Goal: Task Accomplishment & Management: Complete application form

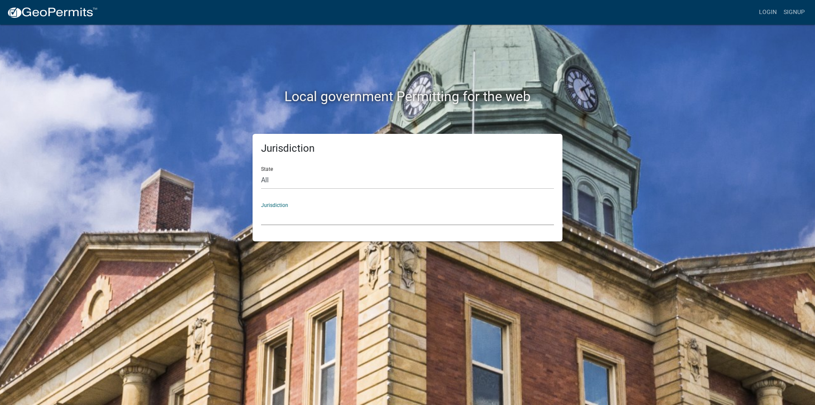
click at [279, 223] on select "[GEOGRAPHIC_DATA], [US_STATE] [GEOGRAPHIC_DATA], [US_STATE][PERSON_NAME][GEOGRA…" at bounding box center [407, 216] width 293 height 17
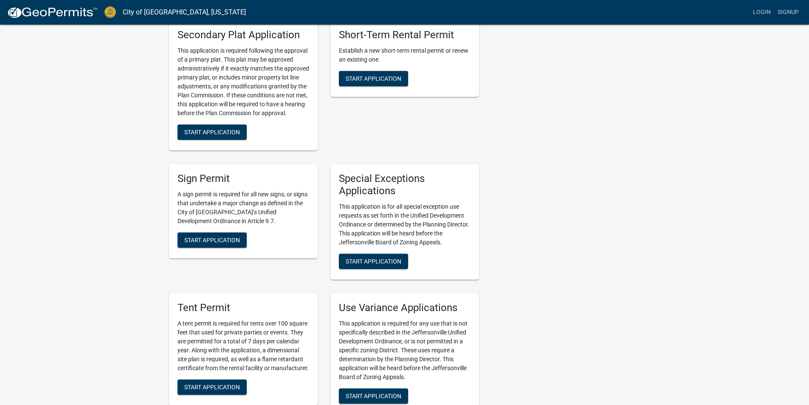
scroll to position [1401, 0]
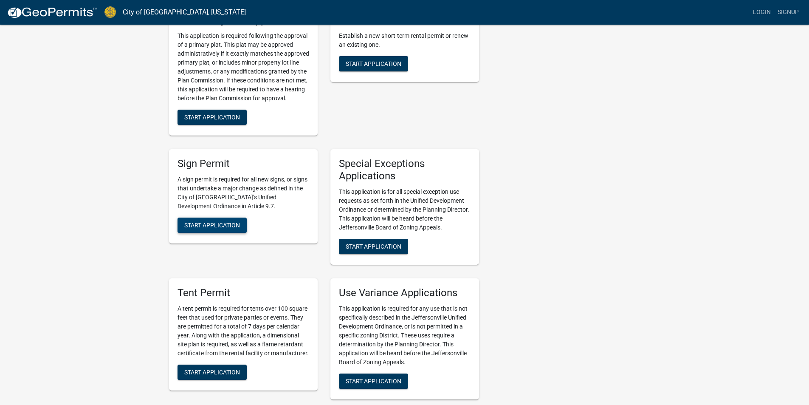
click at [205, 217] on button "Start Application" at bounding box center [211, 224] width 69 height 15
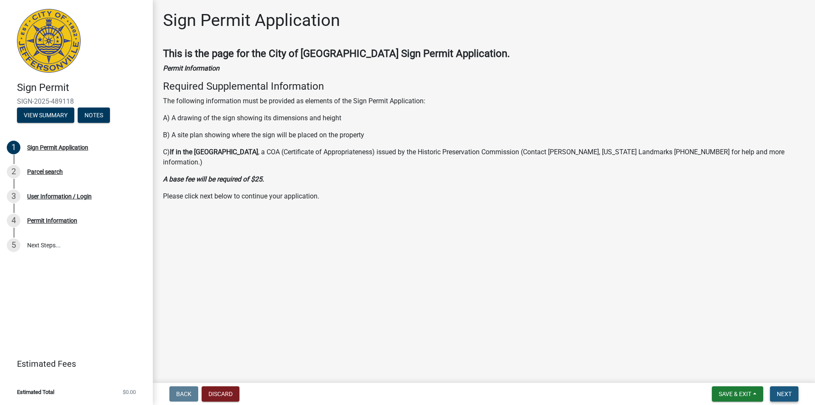
click at [779, 390] on span "Next" at bounding box center [784, 393] width 15 height 7
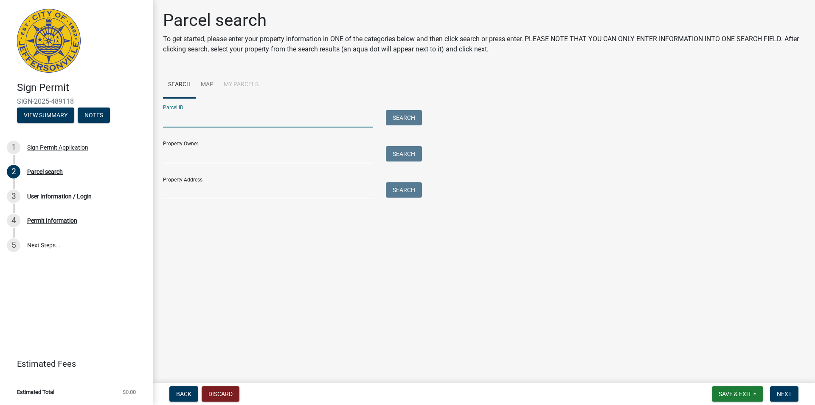
click at [201, 122] on input "Parcel ID:" at bounding box center [268, 118] width 210 height 17
click at [175, 193] on input "Property Address:" at bounding box center [268, 190] width 210 height 17
type input "310 Spring"
click at [410, 192] on button "Search" at bounding box center [404, 189] width 36 height 15
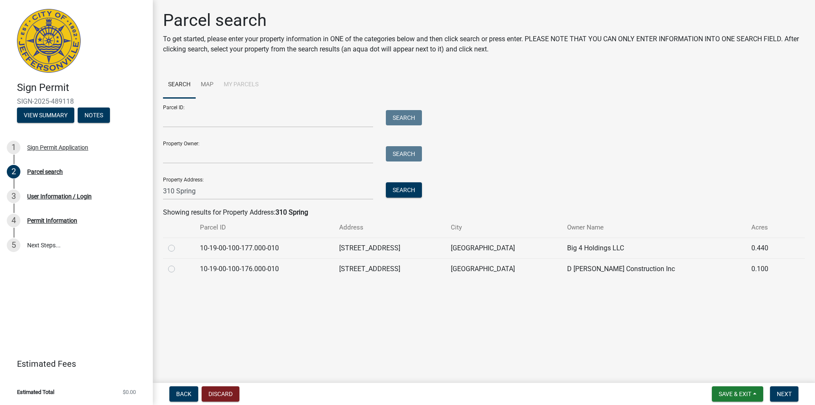
click at [178, 264] on label at bounding box center [178, 264] width 0 height 0
click at [178, 269] on input "radio" at bounding box center [181, 267] width 6 height 6
radio input "true"
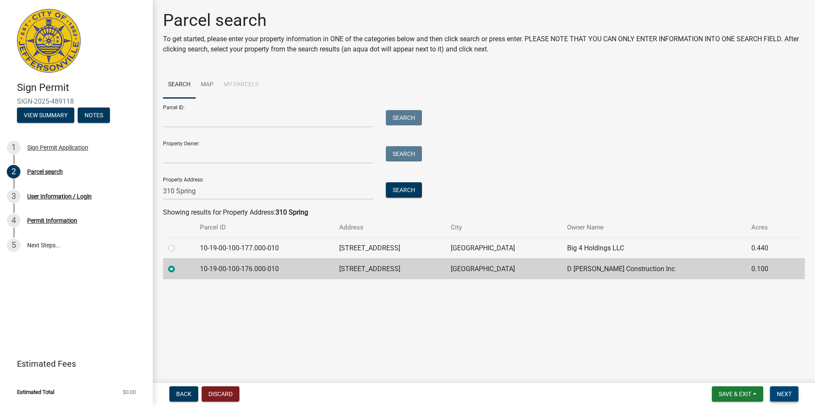
click at [777, 392] on span "Next" at bounding box center [784, 393] width 15 height 7
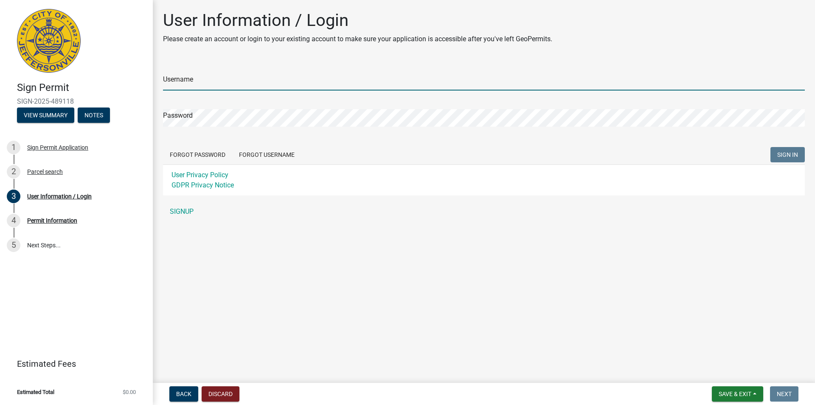
type input "[PERSON_NAME][EMAIL_ADDRESS][DOMAIN_NAME]"
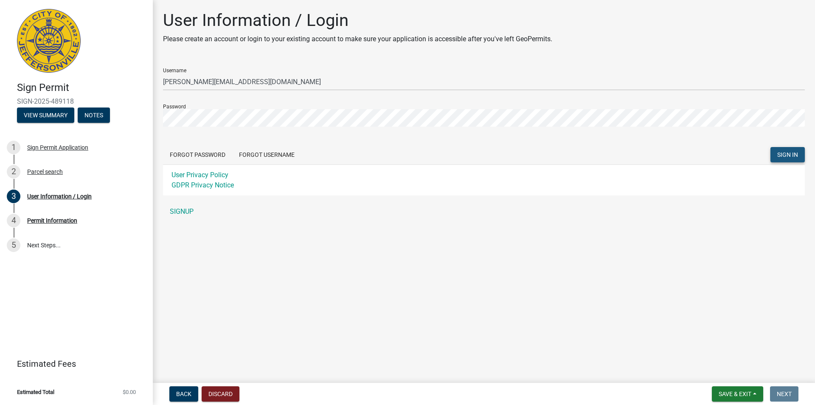
click at [784, 153] on span "SIGN IN" at bounding box center [787, 154] width 21 height 7
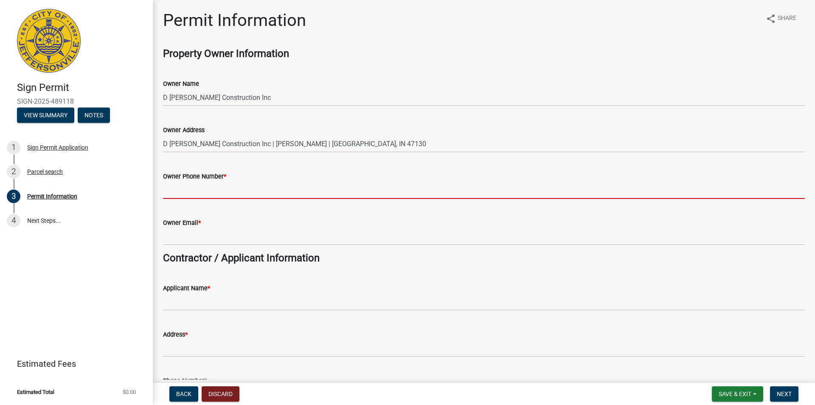
click at [183, 192] on input "Owner Phone Number *" at bounding box center [484, 189] width 642 height 17
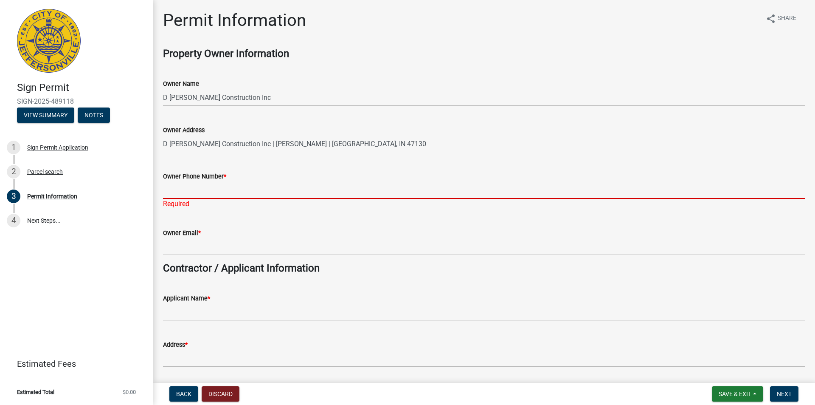
paste input "502)639-2536"
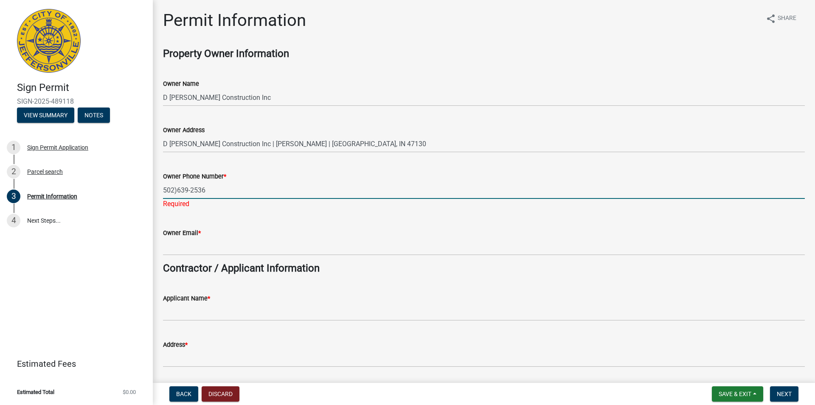
type input "502)639-2536"
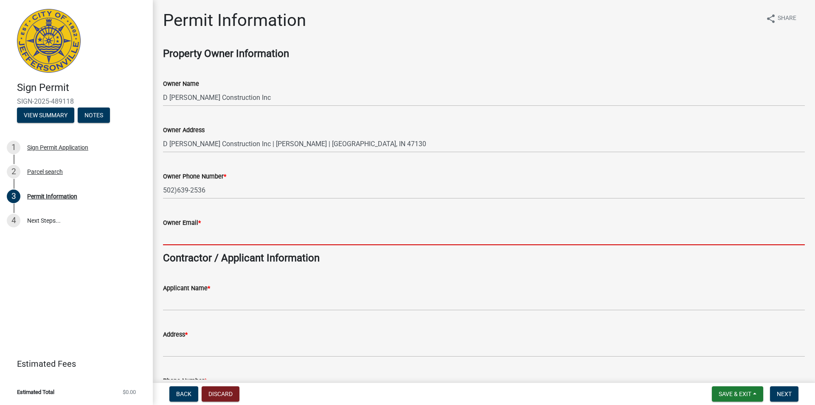
click at [198, 235] on input "Owner Email *" at bounding box center [484, 236] width 642 height 17
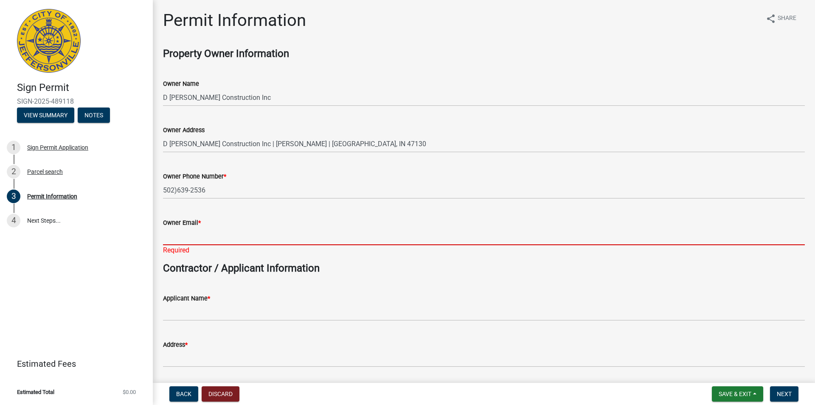
paste input "[PERSON_NAME][EMAIL_ADDRESS][DOMAIN_NAME]"
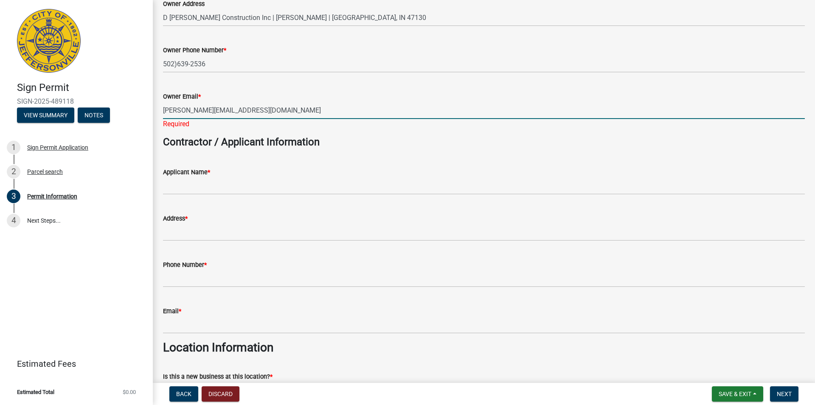
scroll to position [127, 0]
type input "[PERSON_NAME][EMAIL_ADDRESS][DOMAIN_NAME]"
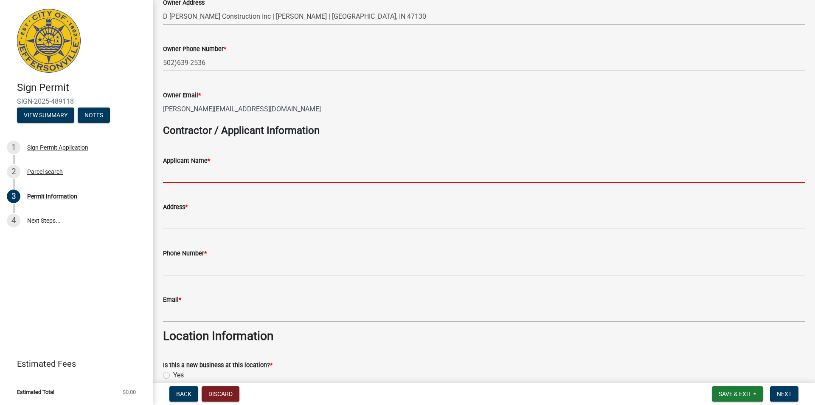
click at [209, 184] on wm-data-entity-input "Applicant Name *" at bounding box center [484, 166] width 642 height 46
type input "B Sign Group, Inc."
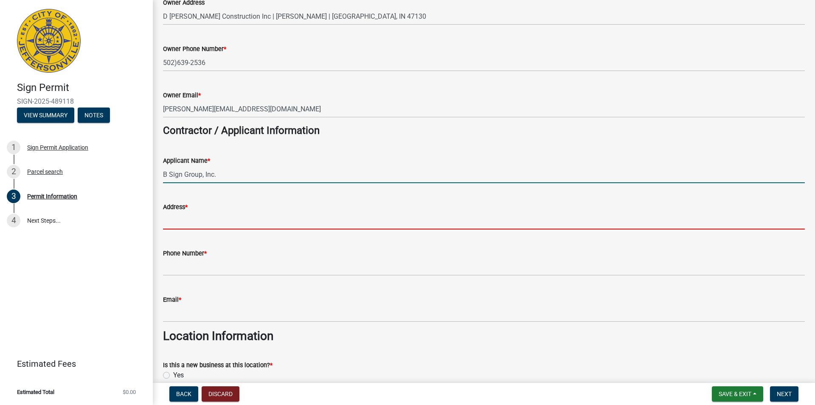
click at [179, 225] on input "Address *" at bounding box center [484, 220] width 642 height 17
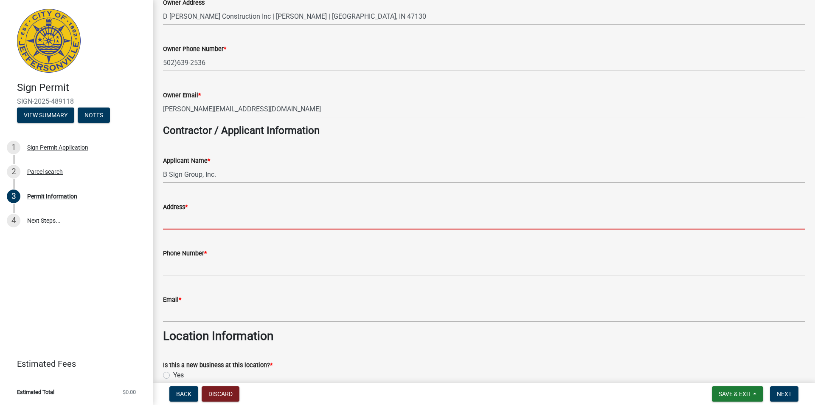
type input "[STREET_ADDRESS]"
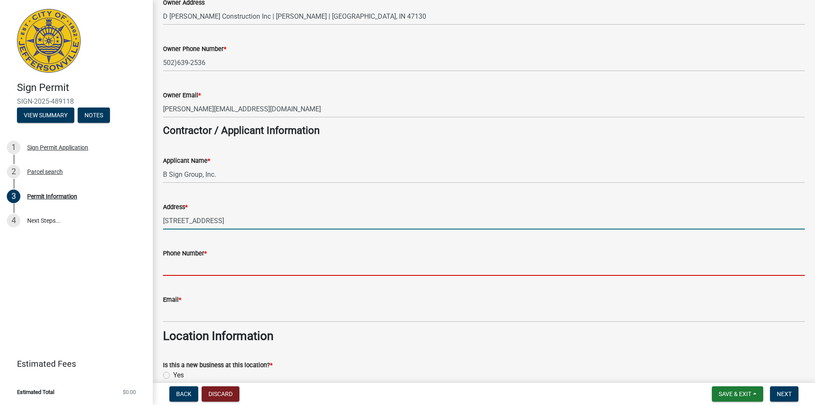
type input "8129497446"
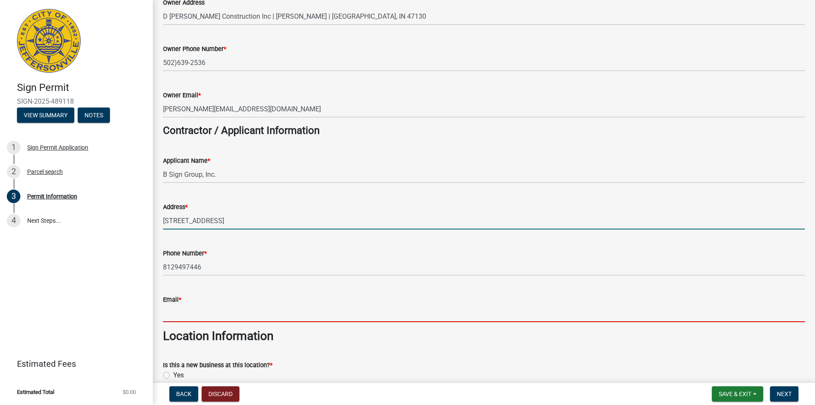
type input "[PERSON_NAME][EMAIL_ADDRESS][DOMAIN_NAME]"
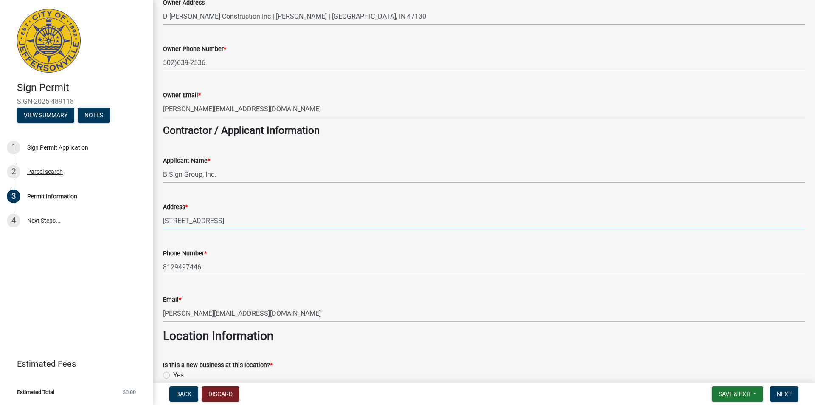
type input "B Sign Group, Inc."
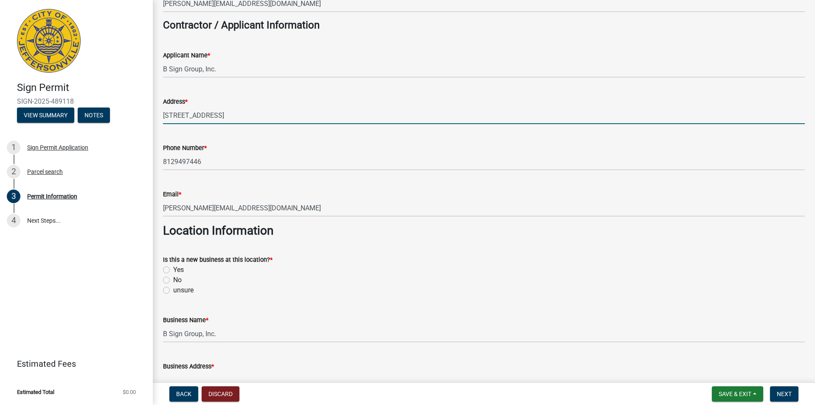
scroll to position [297, 0]
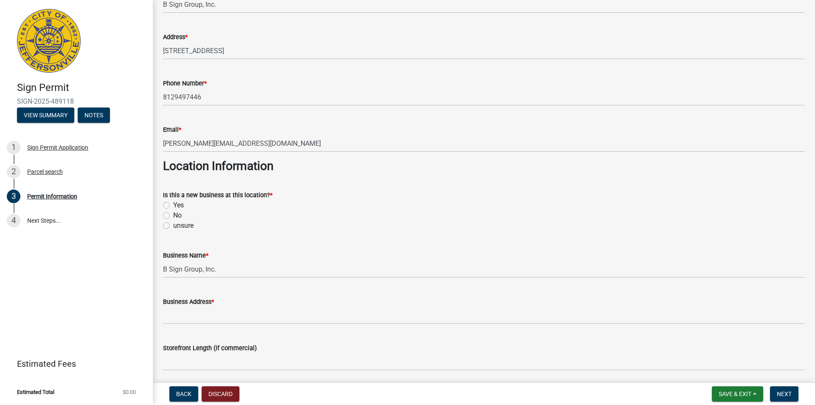
click at [173, 217] on div "No" at bounding box center [484, 215] width 642 height 10
click at [173, 216] on label "No" at bounding box center [177, 215] width 8 height 10
click at [173, 216] on input "No" at bounding box center [176, 213] width 6 height 6
radio input "true"
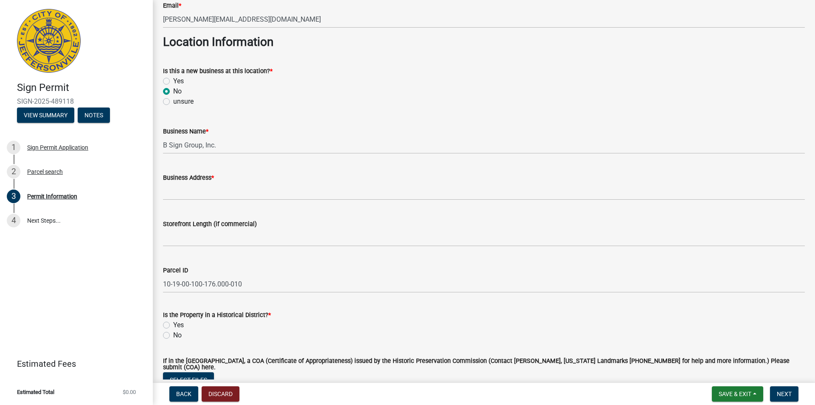
scroll to position [424, 0]
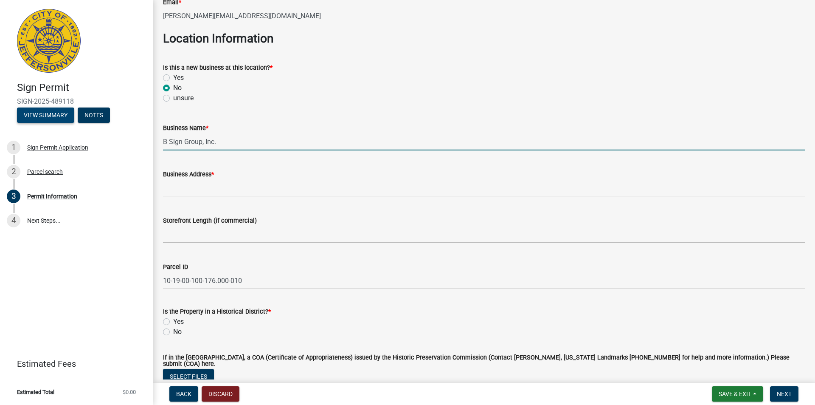
drag, startPoint x: 223, startPoint y: 140, endPoint x: 23, endPoint y: 120, distance: 201.0
click at [23, 120] on div "Sign Permit SIGN-2025-489118 View Summary Notes 1 Sign Permit Application 2 Par…" at bounding box center [407, 202] width 815 height 405
type input "Ortho Solutions of Kentuckiana"
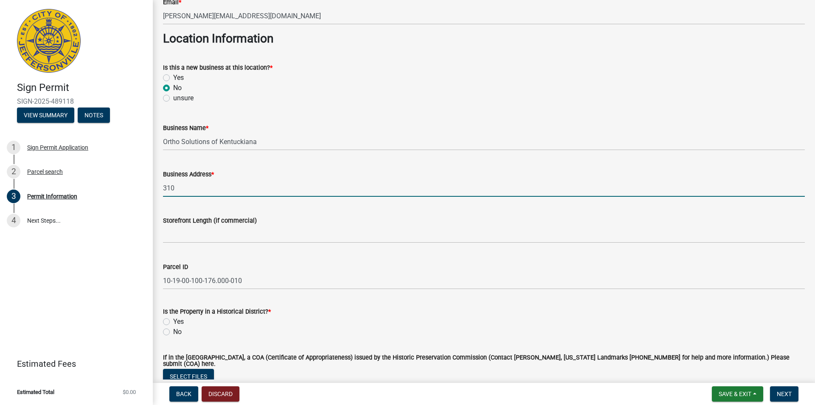
type input "[STREET_ADDRESS]"
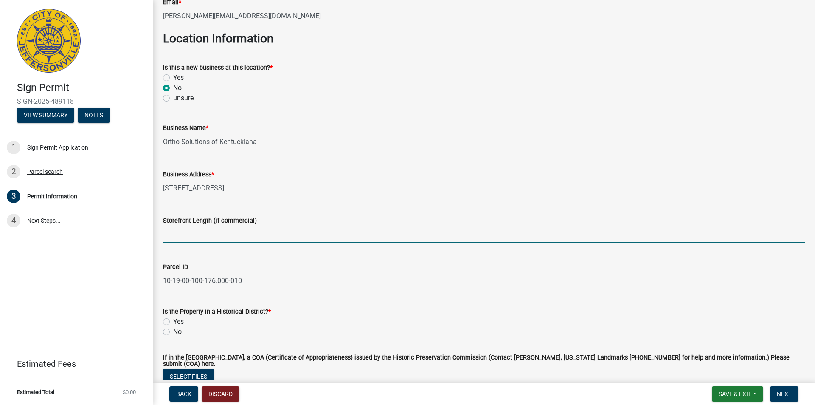
click at [212, 238] on input "Storefront Length (if commercial)" at bounding box center [484, 233] width 642 height 17
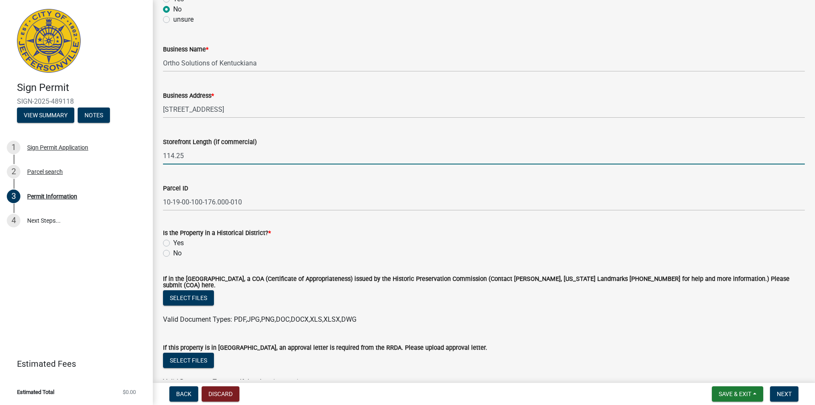
scroll to position [509, 0]
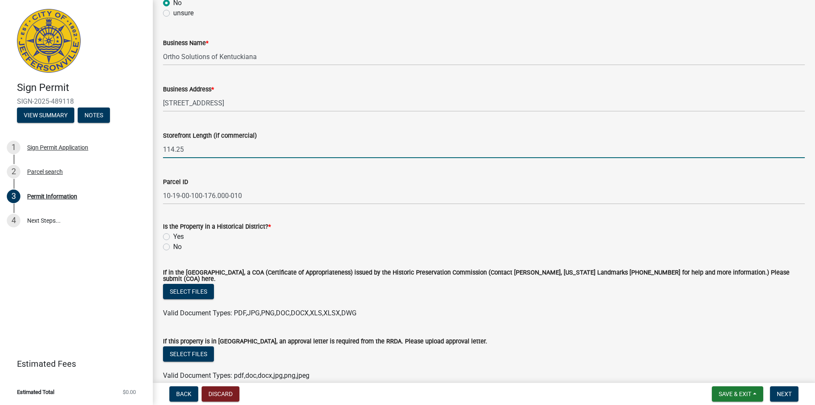
type input "114.25"
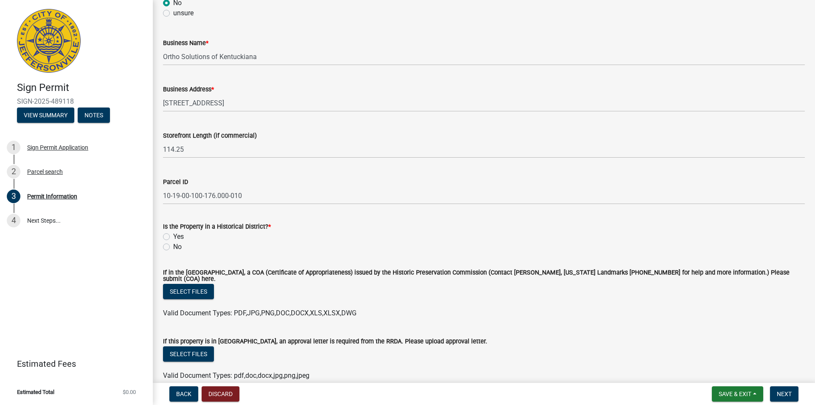
click at [173, 238] on label "Yes" at bounding box center [178, 236] width 11 height 10
click at [173, 237] on input "Yes" at bounding box center [176, 234] width 6 height 6
radio input "true"
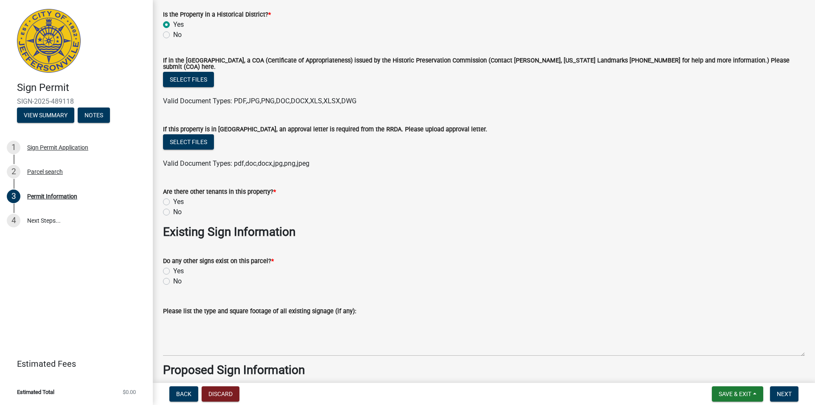
scroll to position [722, 0]
click at [173, 207] on label "No" at bounding box center [177, 211] width 8 height 10
click at [173, 207] on input "No" at bounding box center [176, 209] width 6 height 6
radio input "true"
click at [173, 280] on label "No" at bounding box center [177, 280] width 8 height 10
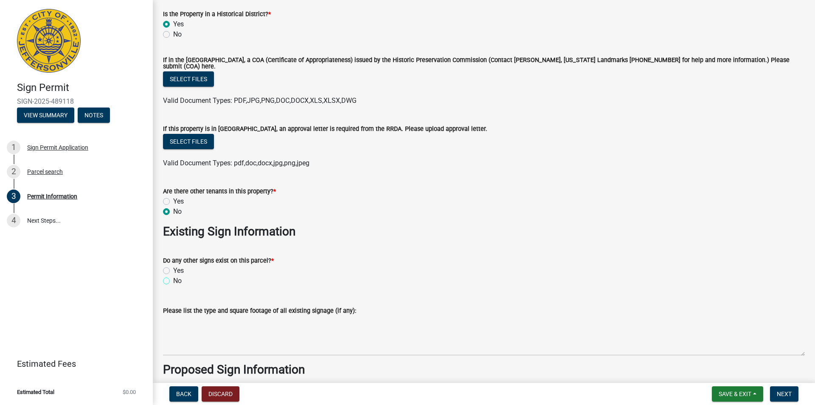
click at [173, 280] on input "No" at bounding box center [176, 278] width 6 height 6
radio input "true"
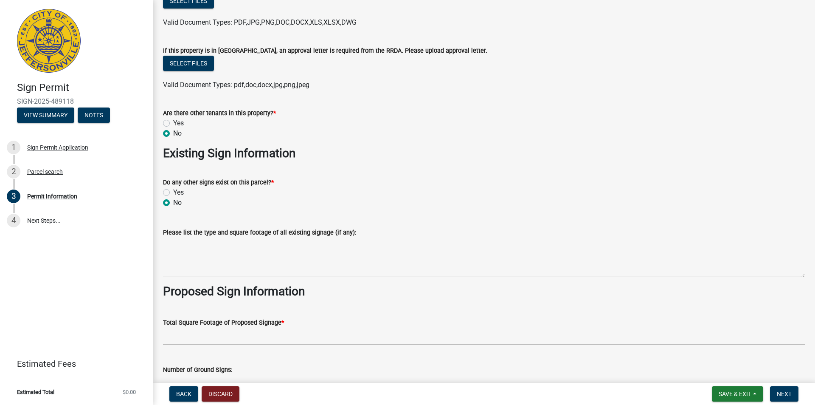
scroll to position [806, 0]
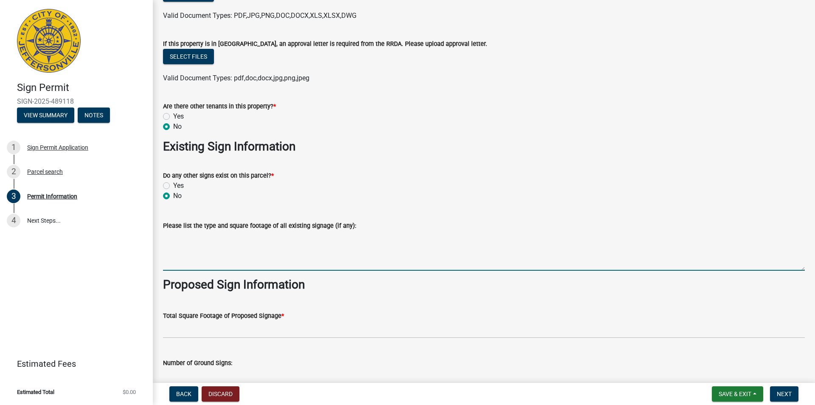
click at [215, 251] on textarea "Please list the type and square footage of all existing signage (if any):" at bounding box center [484, 250] width 642 height 40
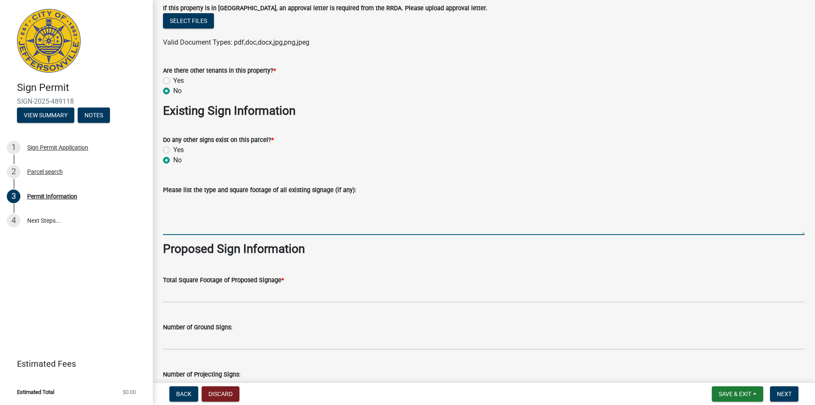
scroll to position [891, 0]
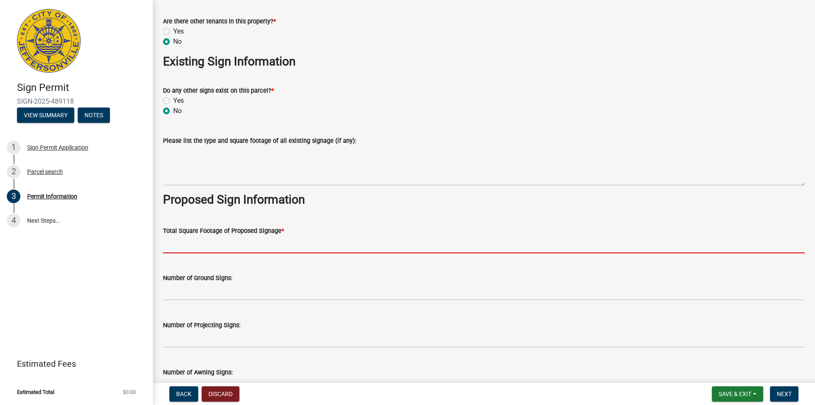
click at [214, 248] on input "text" at bounding box center [484, 244] width 642 height 17
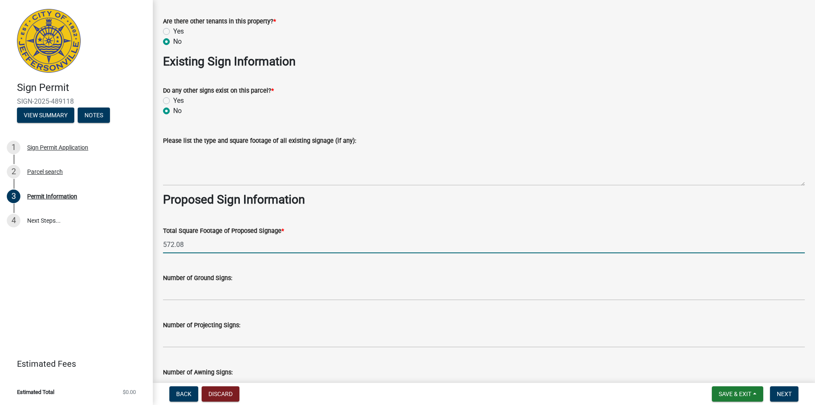
type input "572.08"
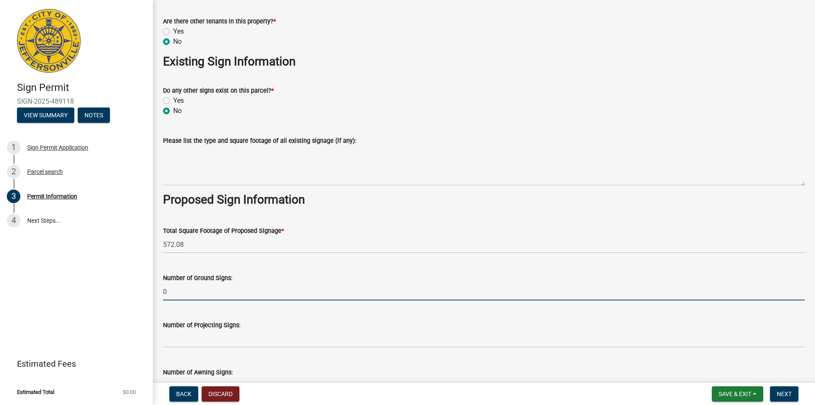
type input "0"
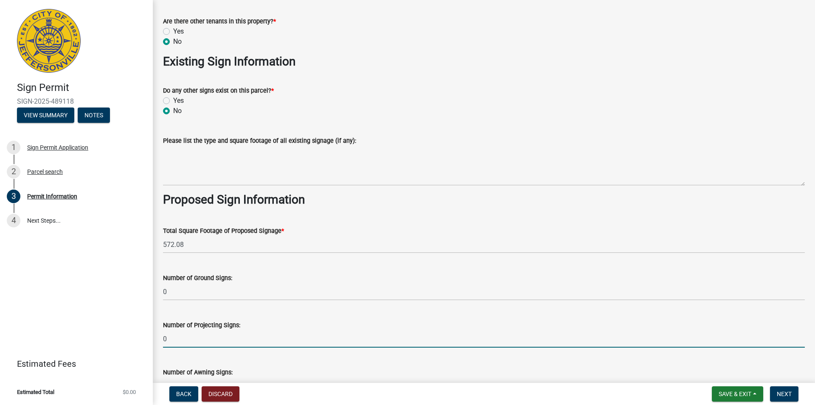
scroll to position [976, 0]
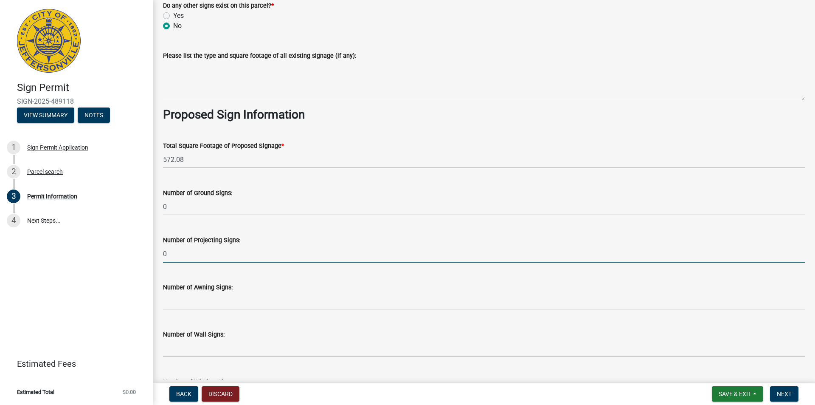
type input "0"
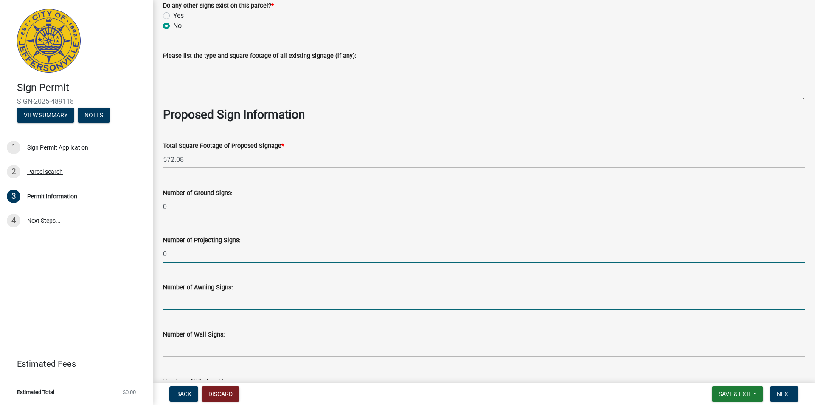
click at [178, 302] on input "text" at bounding box center [484, 300] width 642 height 17
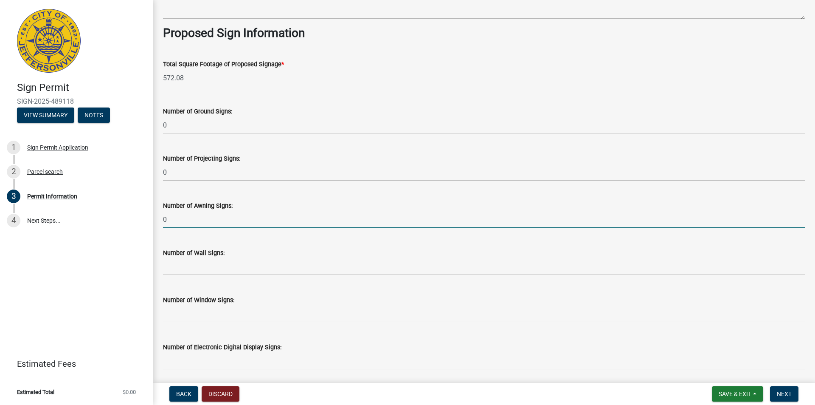
scroll to position [1061, 0]
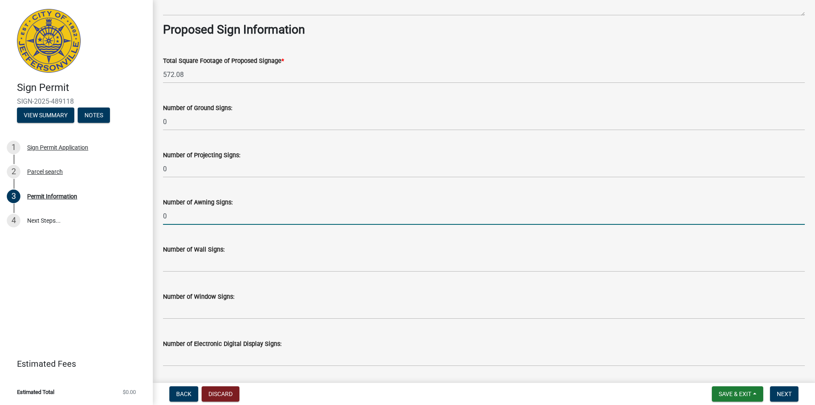
type input "0"
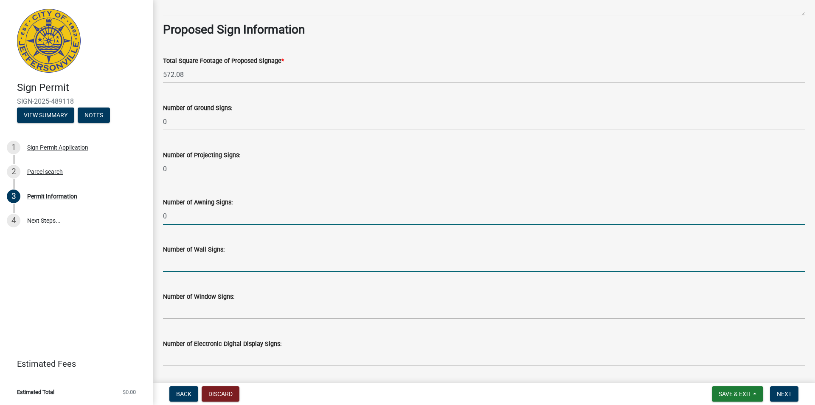
click at [181, 261] on input "text" at bounding box center [484, 262] width 642 height 17
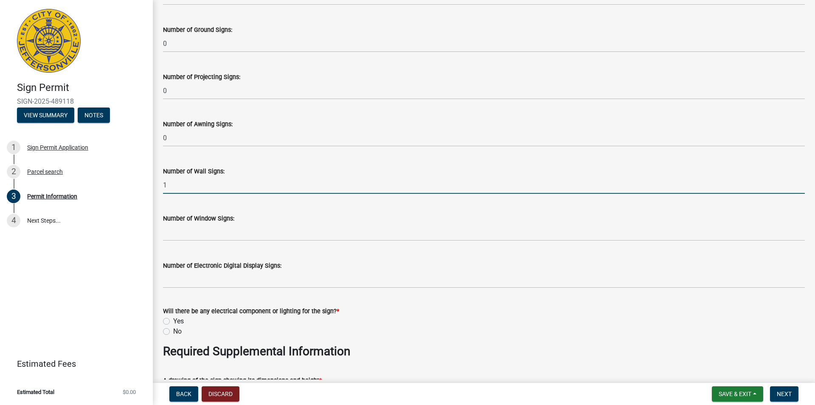
scroll to position [1146, 0]
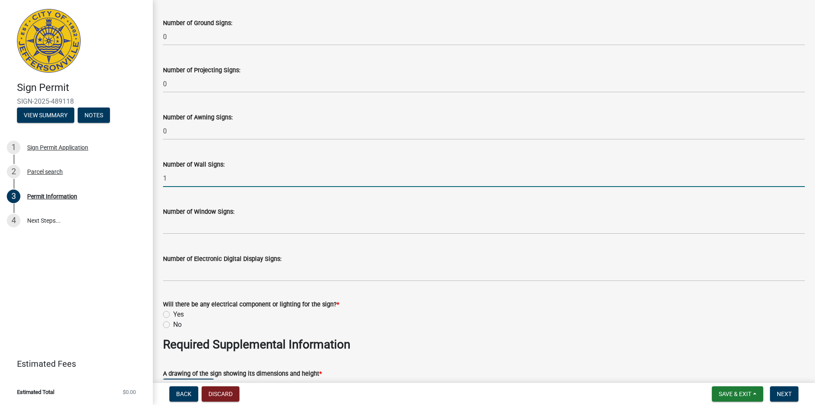
type input "1"
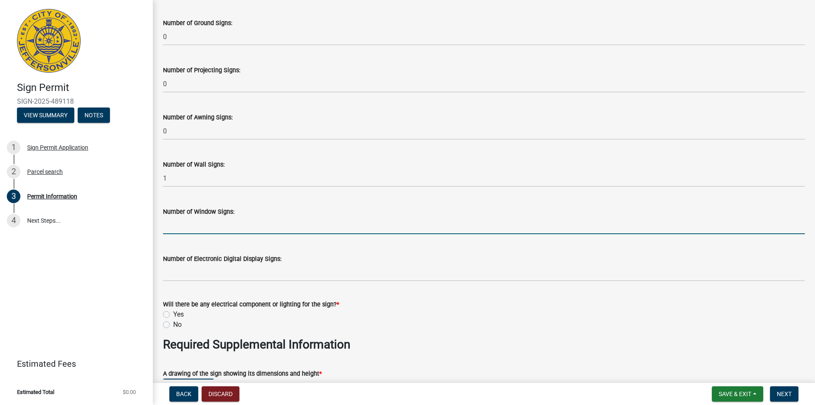
click at [168, 225] on input "text" at bounding box center [484, 224] width 642 height 17
type input "1"
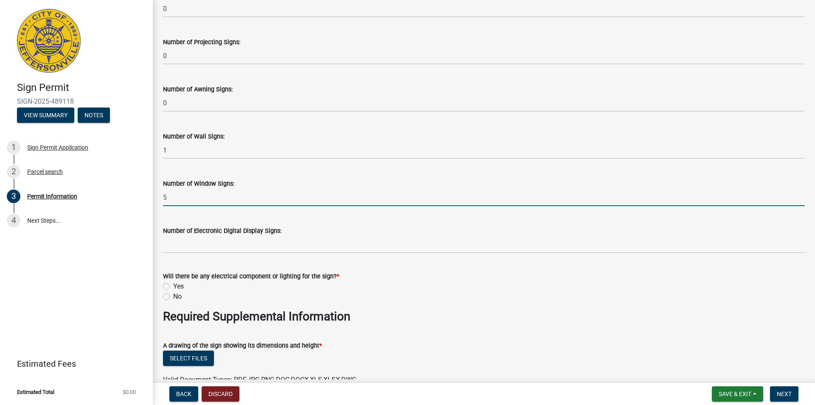
scroll to position [1188, 0]
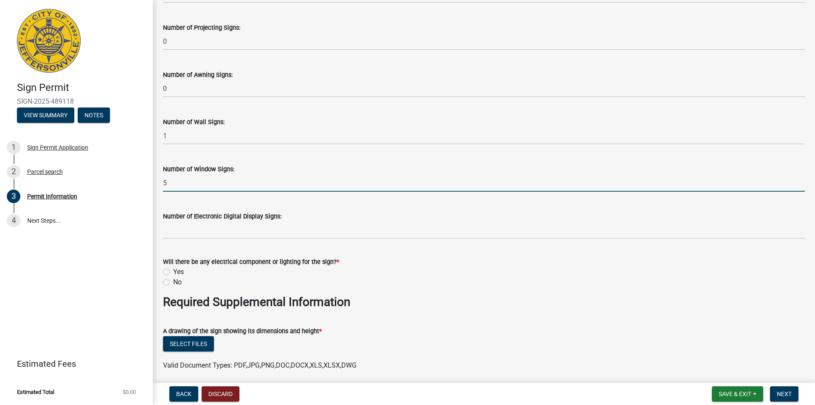
type input "5"
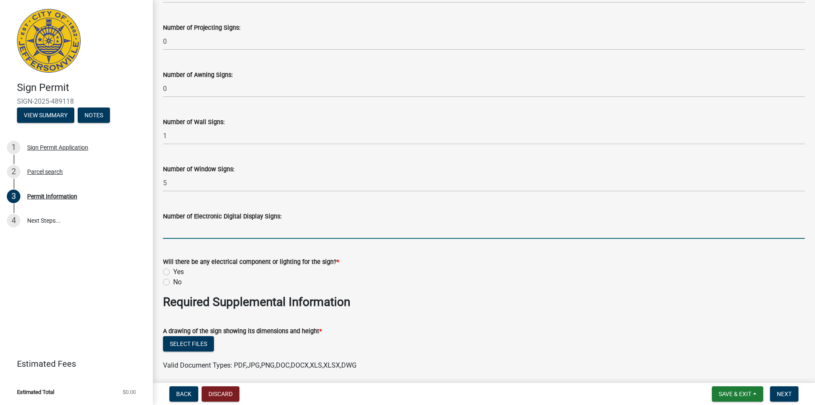
click at [180, 224] on input "text" at bounding box center [484, 229] width 642 height 17
type input "0"
click at [173, 268] on label "Yes" at bounding box center [178, 272] width 11 height 10
click at [173, 268] on input "Yes" at bounding box center [176, 270] width 6 height 6
radio input "true"
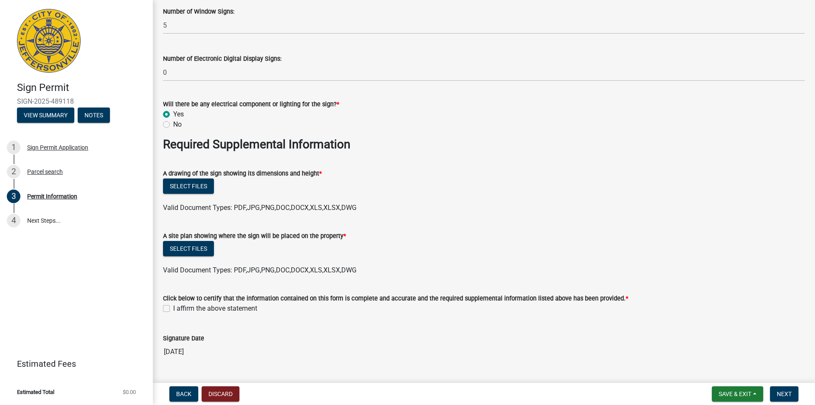
scroll to position [1358, 0]
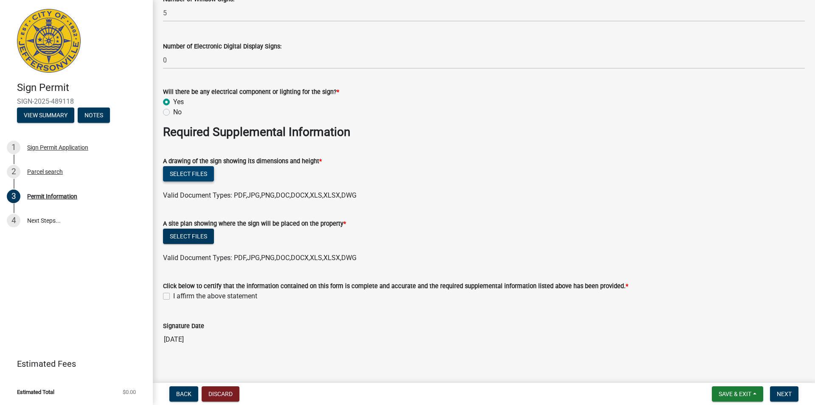
click at [185, 169] on button "Select files" at bounding box center [188, 173] width 51 height 15
click at [200, 174] on button "Select files" at bounding box center [188, 173] width 51 height 15
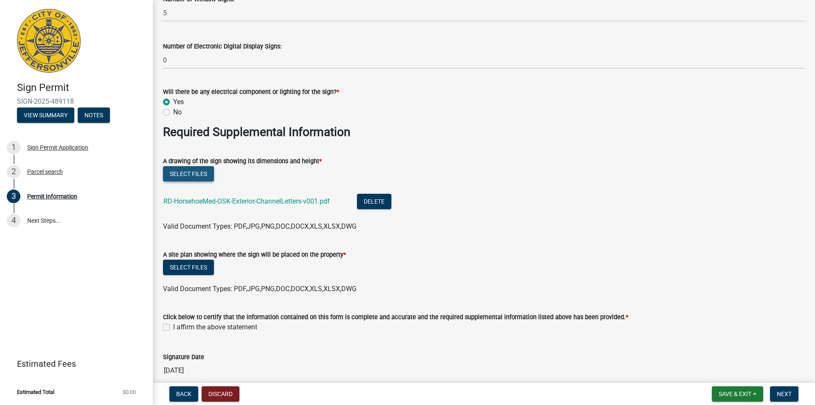
click at [197, 168] on button "Select files" at bounding box center [188, 173] width 51 height 15
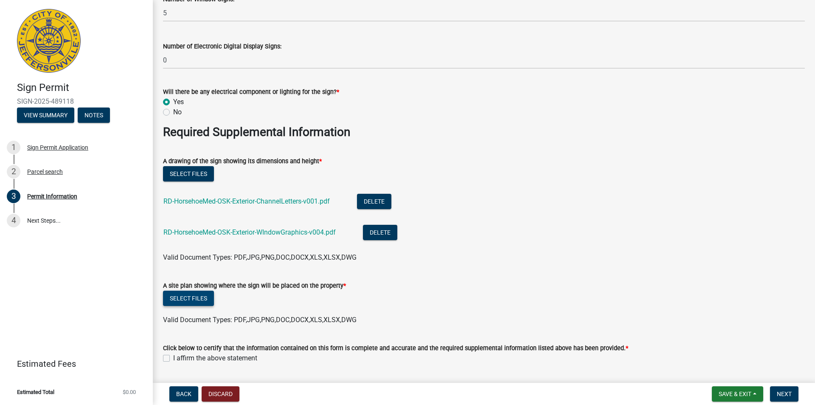
click at [185, 296] on button "Select files" at bounding box center [188, 297] width 51 height 15
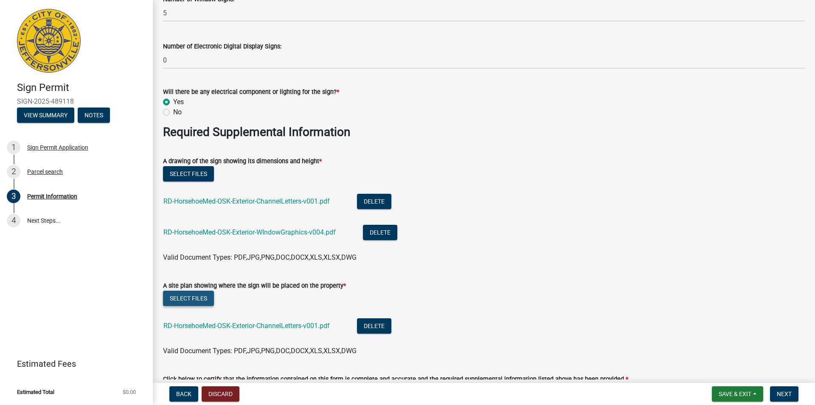
click at [166, 292] on button "Select files" at bounding box center [188, 297] width 51 height 15
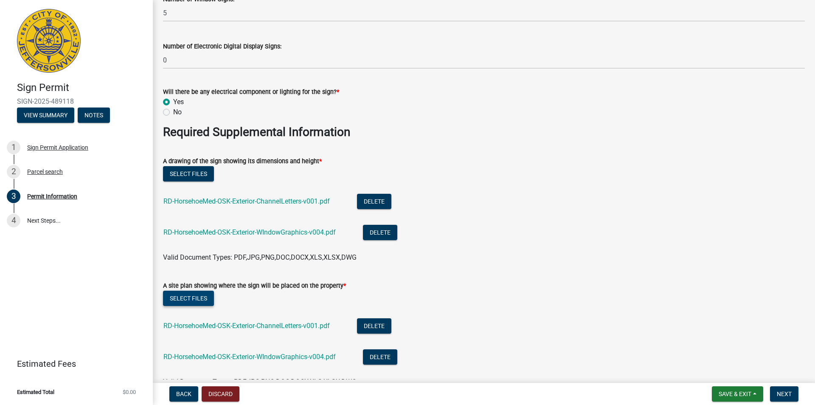
scroll to position [1443, 0]
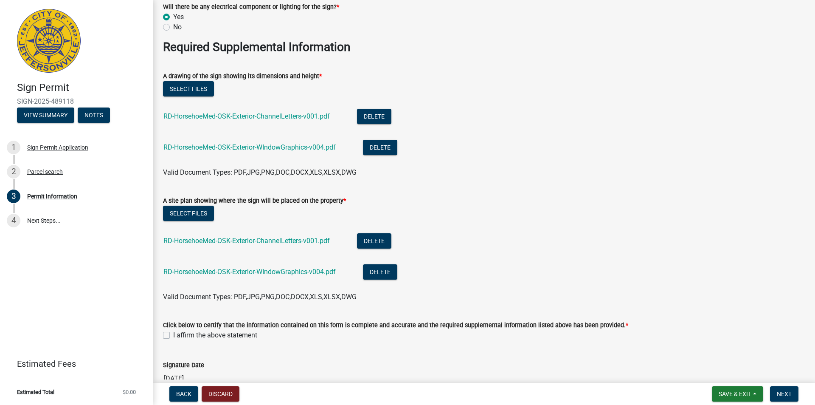
click at [204, 331] on label "I affirm the above statement" at bounding box center [215, 335] width 84 height 10
click at [179, 331] on input "I affirm the above statement" at bounding box center [176, 333] width 6 height 6
checkbox input "true"
click at [177, 214] on button "Select files" at bounding box center [188, 212] width 51 height 15
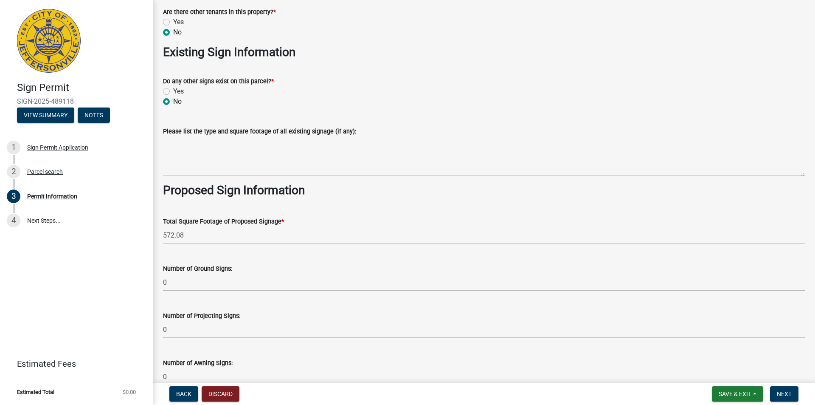
scroll to position [910, 0]
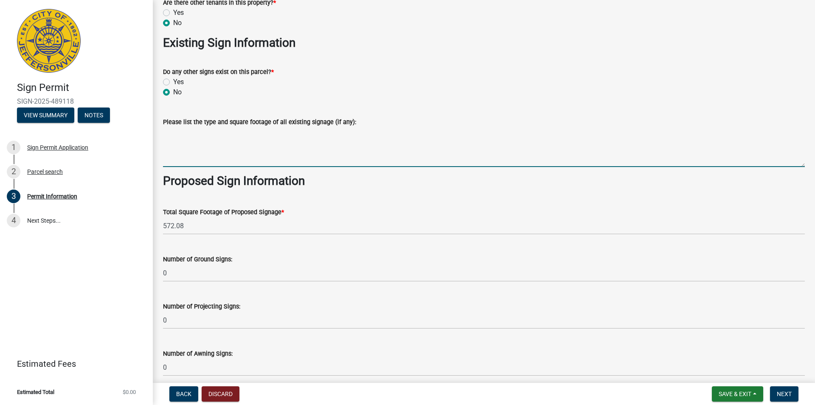
click at [211, 150] on textarea "Please list the type and square footage of all existing signage (if any):" at bounding box center [484, 147] width 642 height 40
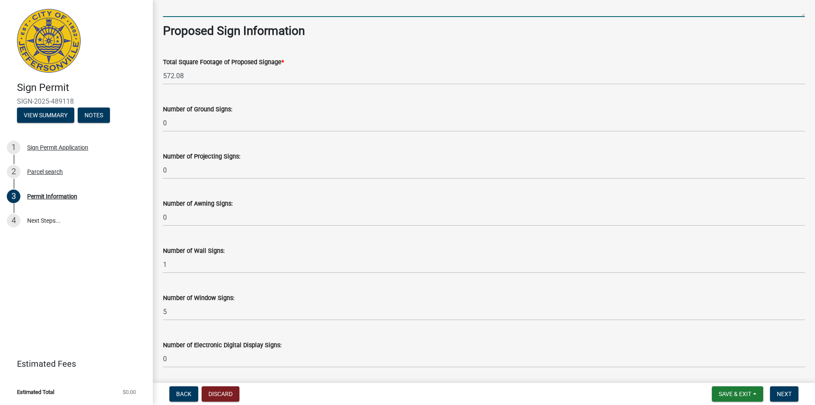
scroll to position [952, 0]
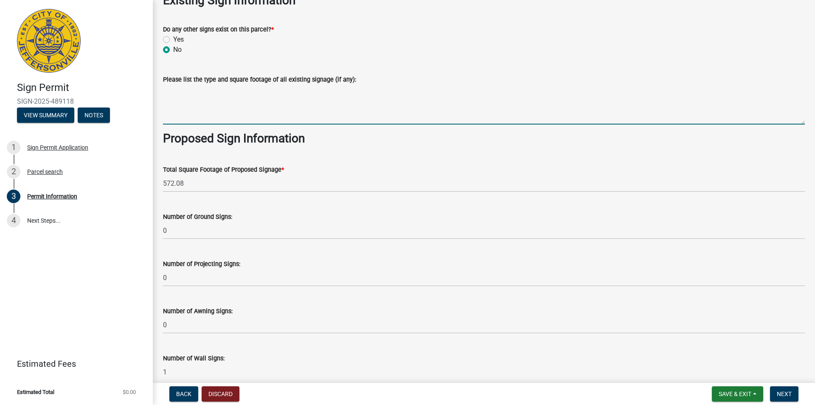
click at [170, 37] on div "Yes" at bounding box center [484, 39] width 642 height 10
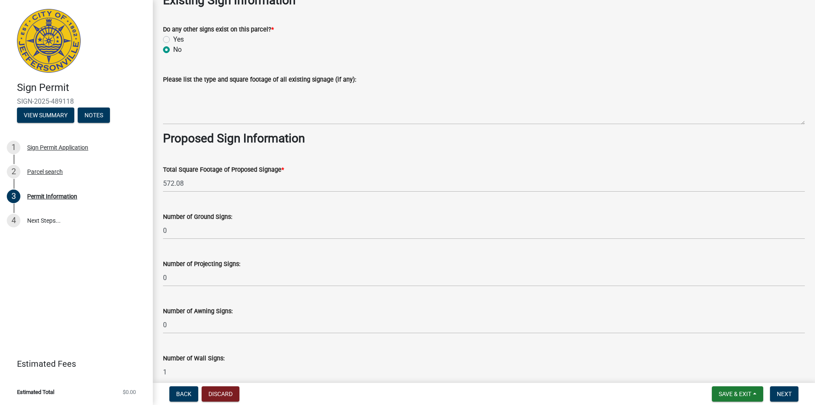
click at [170, 37] on div "Yes" at bounding box center [484, 39] width 642 height 10
click at [173, 37] on label "Yes" at bounding box center [178, 39] width 11 height 10
click at [173, 37] on input "Yes" at bounding box center [176, 37] width 6 height 6
radio input "true"
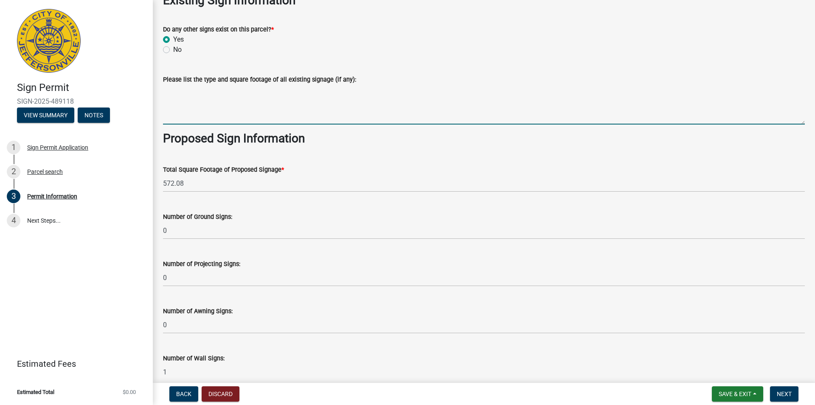
click at [179, 104] on textarea "Please list the type and square footage of all existing signage (if any):" at bounding box center [484, 104] width 642 height 40
type textarea "[DOMAIN_NAME] (29.25 SQFT)"
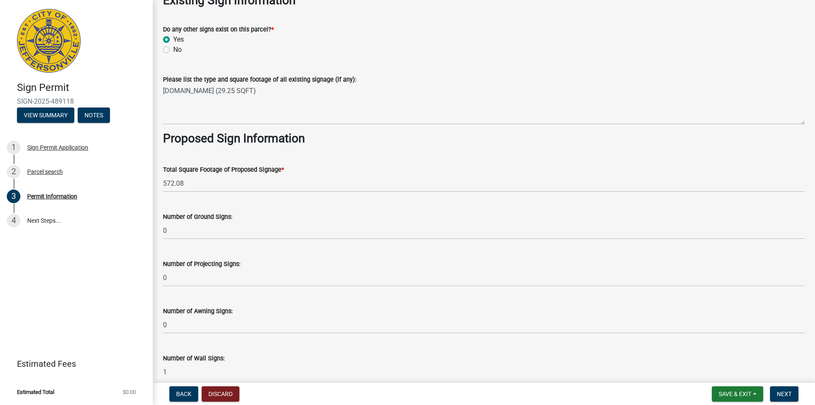
click at [376, 262] on div "Number of Projecting Signs:" at bounding box center [484, 263] width 642 height 10
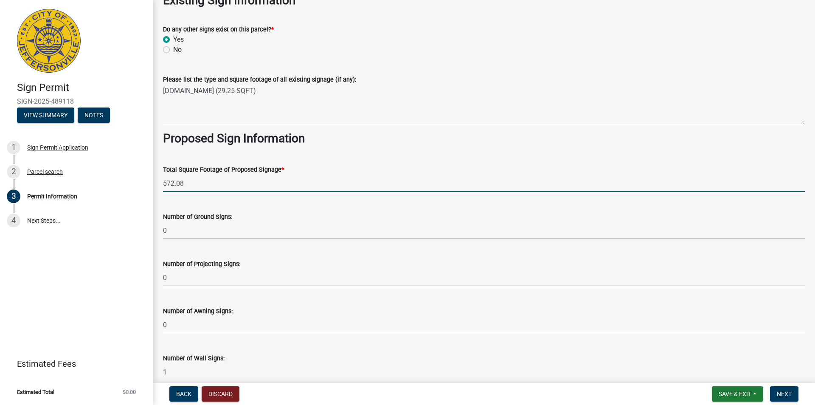
click at [357, 188] on input "572.08" at bounding box center [484, 182] width 642 height 17
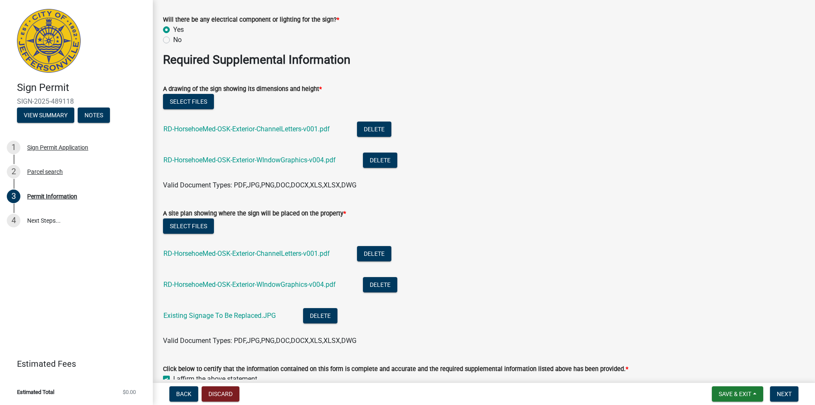
scroll to position [1433, 0]
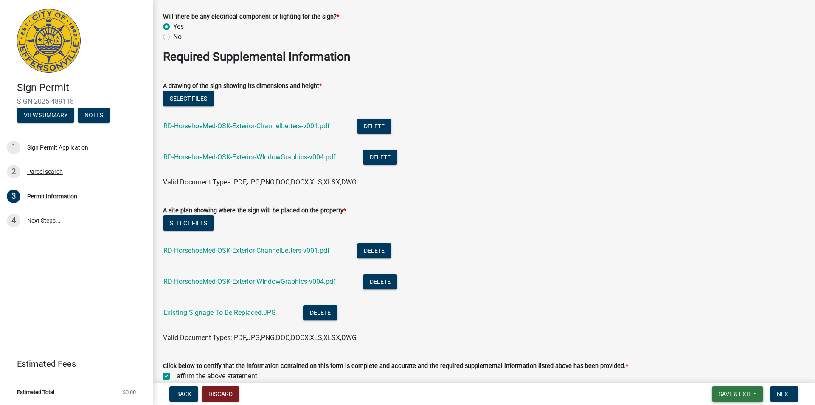
click at [724, 395] on span "Save & Exit" at bounding box center [735, 393] width 33 height 7
click at [718, 372] on button "Save & Exit" at bounding box center [729, 371] width 68 height 20
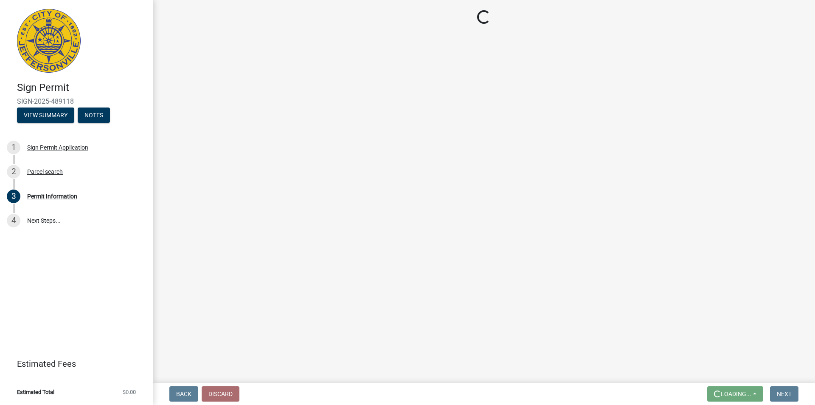
scroll to position [0, 0]
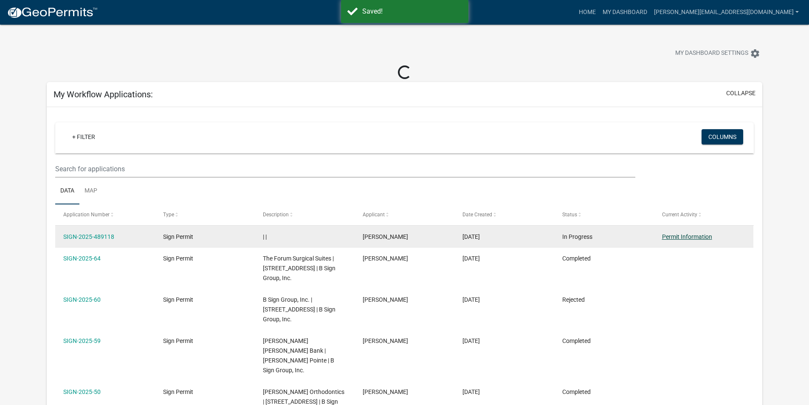
click at [686, 236] on link "Permit Information" at bounding box center [687, 236] width 50 height 7
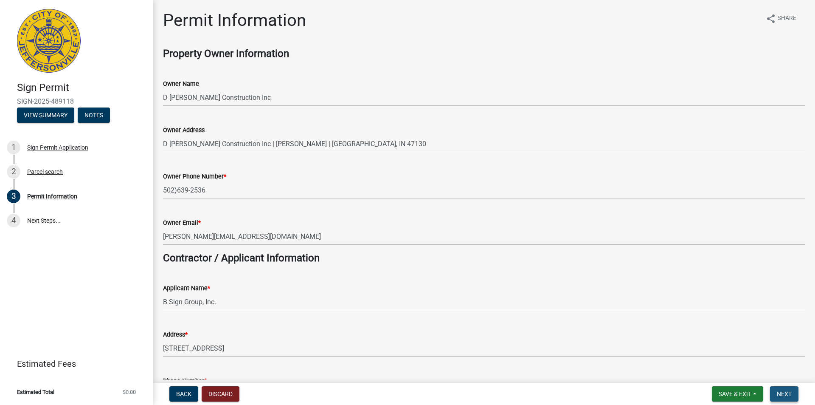
click at [785, 397] on button "Next" at bounding box center [784, 393] width 28 height 15
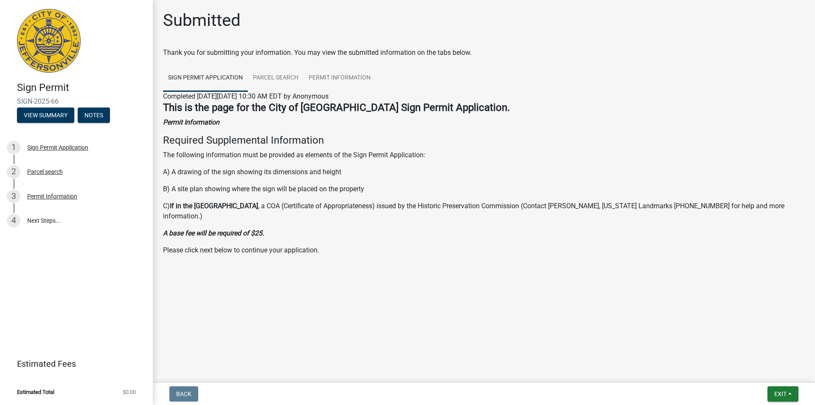
click at [329, 96] on span "Completed [DATE][DATE] 10:30 AM EDT by Anonymous" at bounding box center [246, 96] width 166 height 8
drag, startPoint x: 336, startPoint y: 96, endPoint x: 163, endPoint y: 94, distance: 173.2
click at [163, 94] on span "Completed [DATE][DATE] 10:30 AM EDT by Anonymous" at bounding box center [246, 96] width 166 height 8
click at [338, 135] on h4 "Required Supplemental Information" at bounding box center [484, 140] width 642 height 12
drag, startPoint x: 62, startPoint y: 100, endPoint x: 3, endPoint y: 103, distance: 58.2
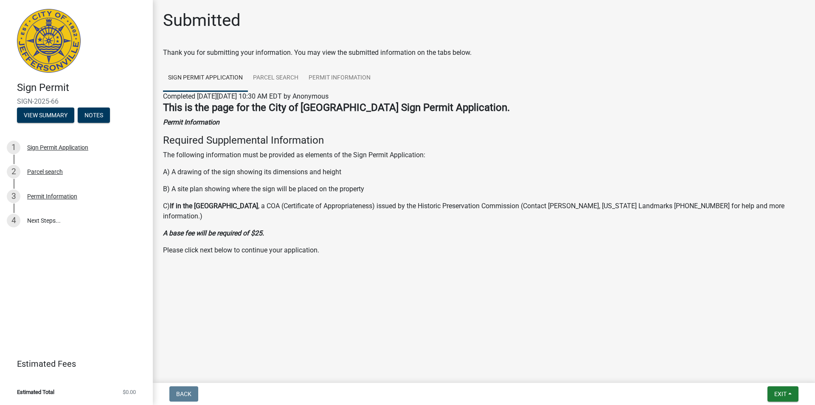
click at [3, 103] on header "Sign Permit SIGN-2025-66 View Summary Notes" at bounding box center [76, 66] width 153 height 132
copy span "SIGN-2025-66"
click at [270, 373] on main "Submitted Thank you for submitting your information. You may view the submitted…" at bounding box center [484, 189] width 662 height 379
drag, startPoint x: 336, startPoint y: 95, endPoint x: 162, endPoint y: 95, distance: 173.6
click at [162, 95] on div "Submitted Thank you for submitting your information. You may view the submitted…" at bounding box center [484, 145] width 655 height 270
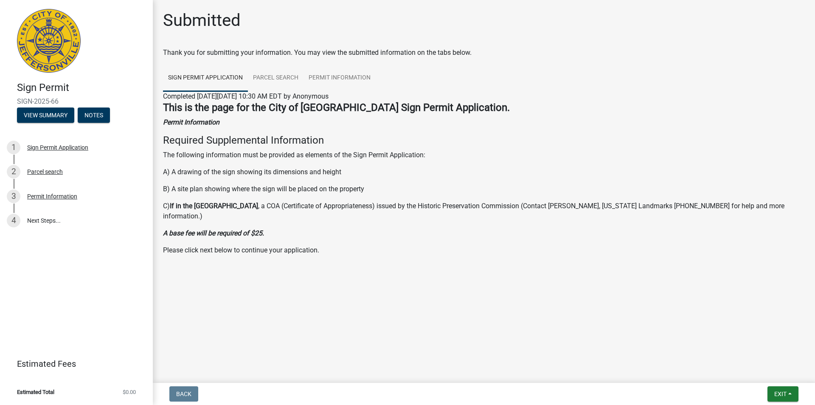
copy span "Completed [DATE][DATE] 10:30 AM EDT"
drag, startPoint x: 62, startPoint y: 101, endPoint x: 1, endPoint y: 99, distance: 61.1
click at [1, 99] on header "Sign Permit SIGN-2025-66 View Summary Notes" at bounding box center [76, 66] width 153 height 132
copy span "SIGN-2025-66"
